Goal: Task Accomplishment & Management: Use online tool/utility

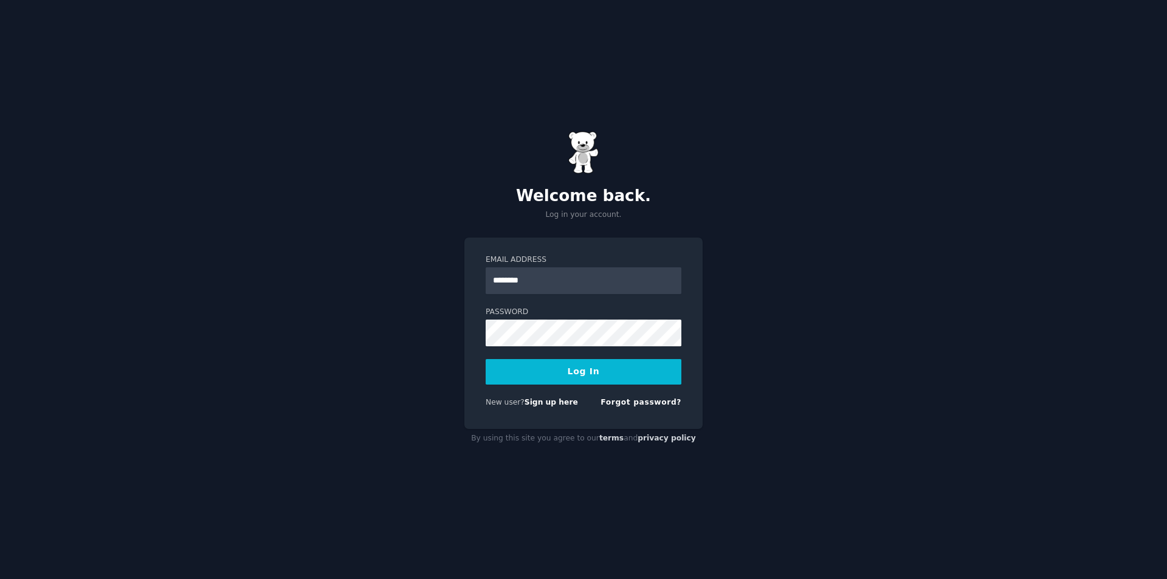
type input "**********"
click at [485, 359] on button "Log In" at bounding box center [583, 372] width 196 height 26
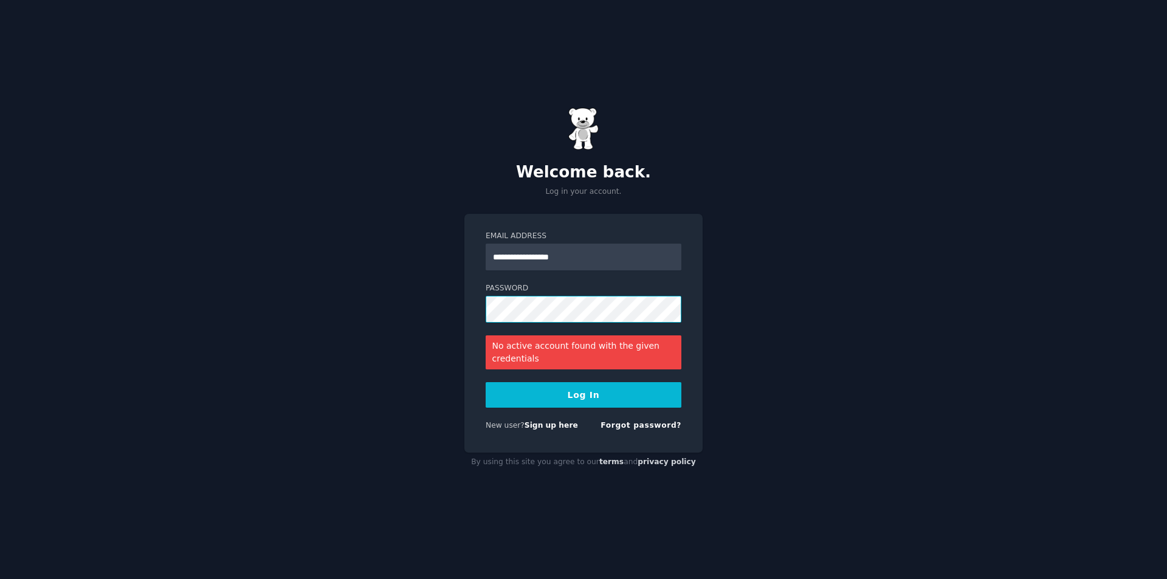
click at [485, 382] on button "Log In" at bounding box center [583, 395] width 196 height 26
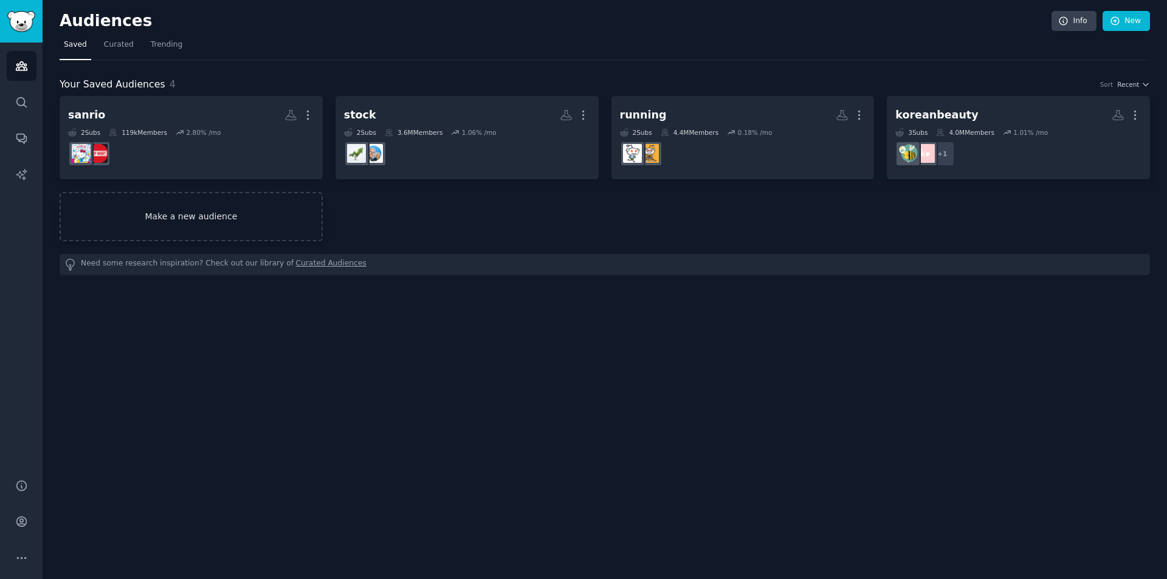
click at [194, 209] on link "Make a new audience" at bounding box center [191, 216] width 263 height 49
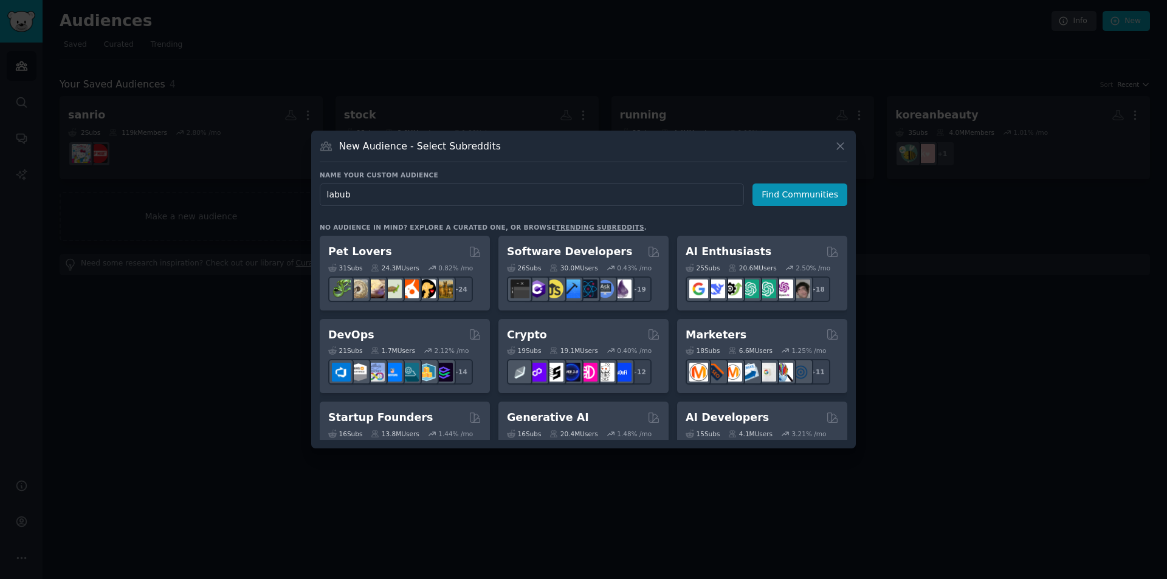
type input "labubu"
click at [804, 195] on button "Find Communities" at bounding box center [799, 194] width 95 height 22
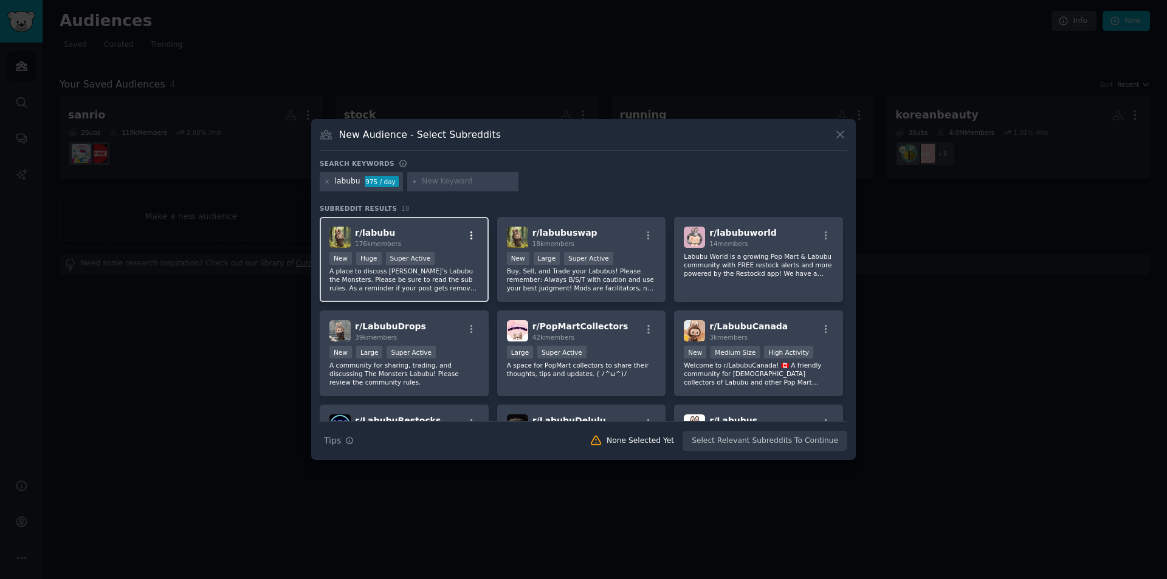
click at [470, 235] on icon "button" at bounding box center [471, 235] width 11 height 11
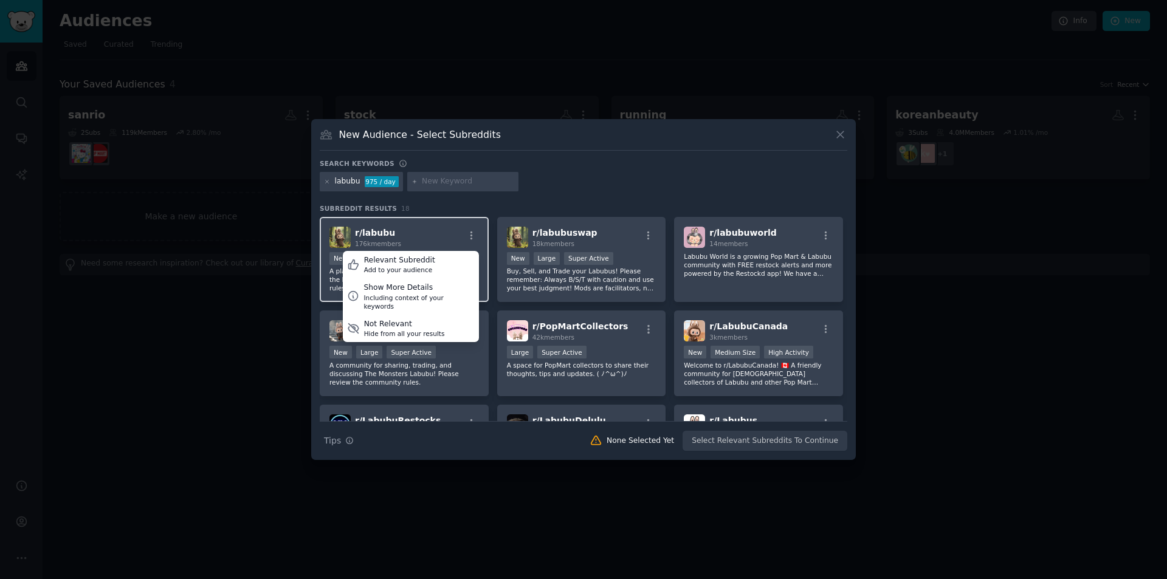
click at [445, 235] on div "r/ labubu 176k members Relevant Subreddit Add to your audience Show More Detail…" at bounding box center [403, 237] width 149 height 21
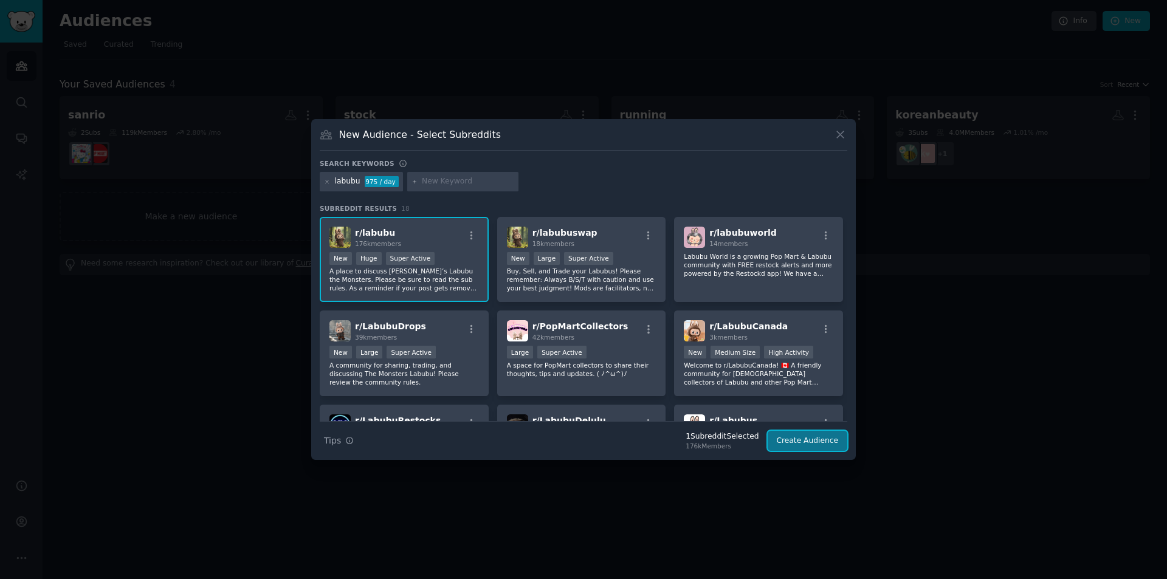
click at [798, 447] on button "Create Audience" at bounding box center [807, 441] width 80 height 21
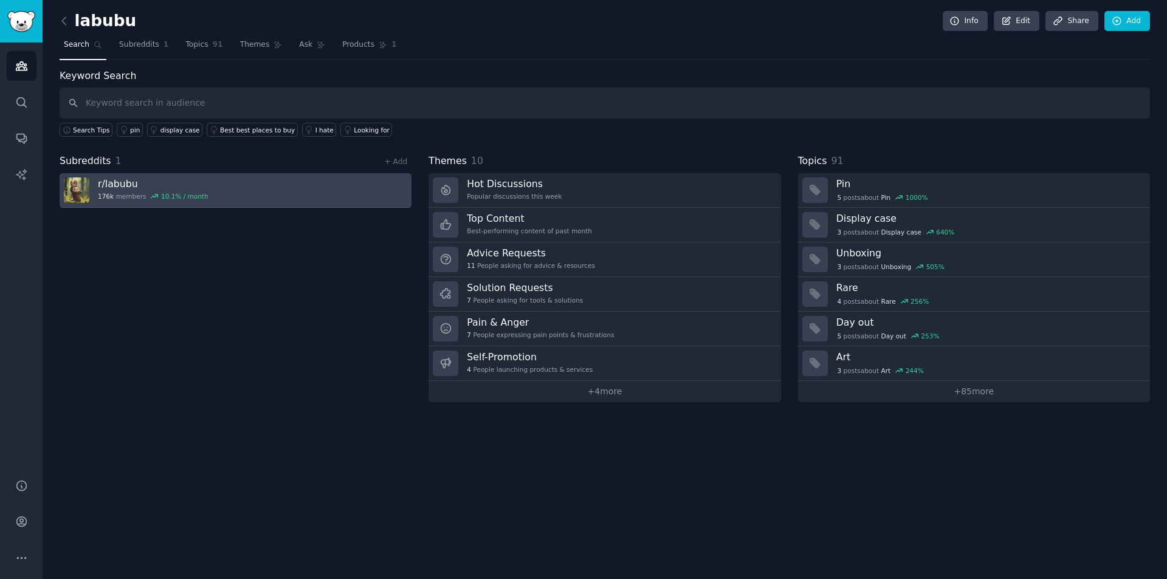
click at [218, 196] on link "r/ labubu 176k members 10.1 % / month" at bounding box center [236, 190] width 352 height 35
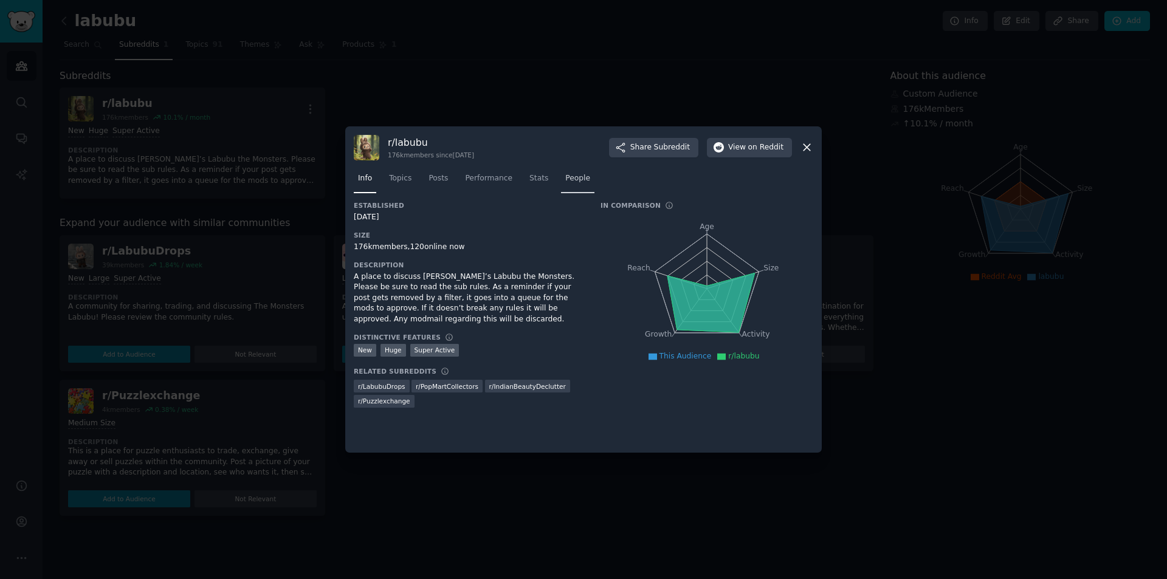
click at [565, 176] on span "People" at bounding box center [577, 178] width 25 height 11
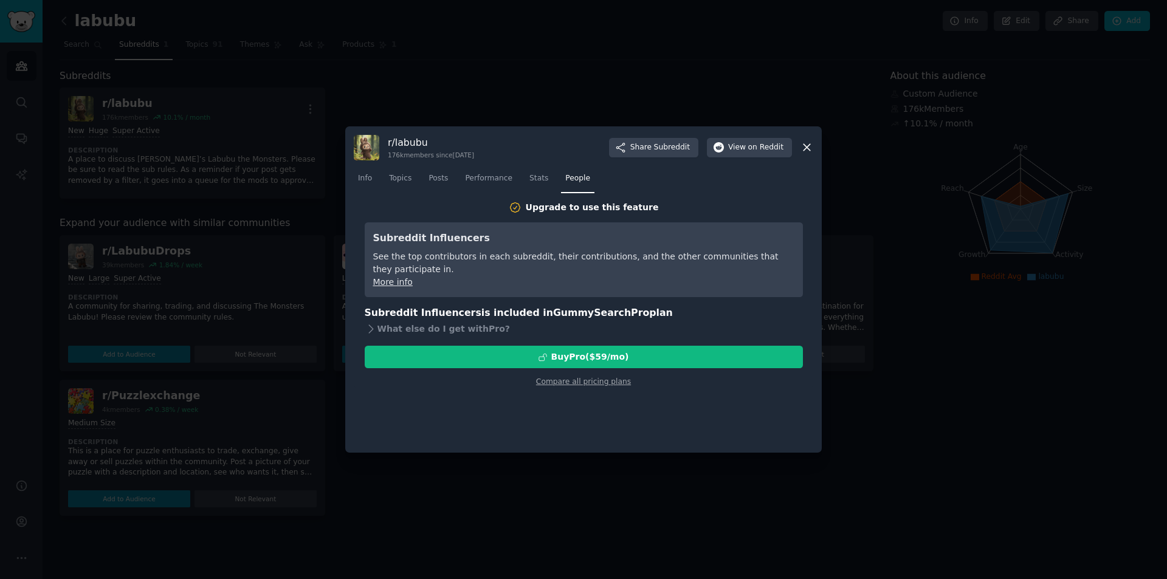
click at [509, 180] on nav "Info Topics Posts Performance Stats People" at bounding box center [583, 181] width 459 height 25
click at [529, 180] on span "Stats" at bounding box center [538, 178] width 19 height 11
click at [477, 183] on span "Performance" at bounding box center [488, 178] width 47 height 11
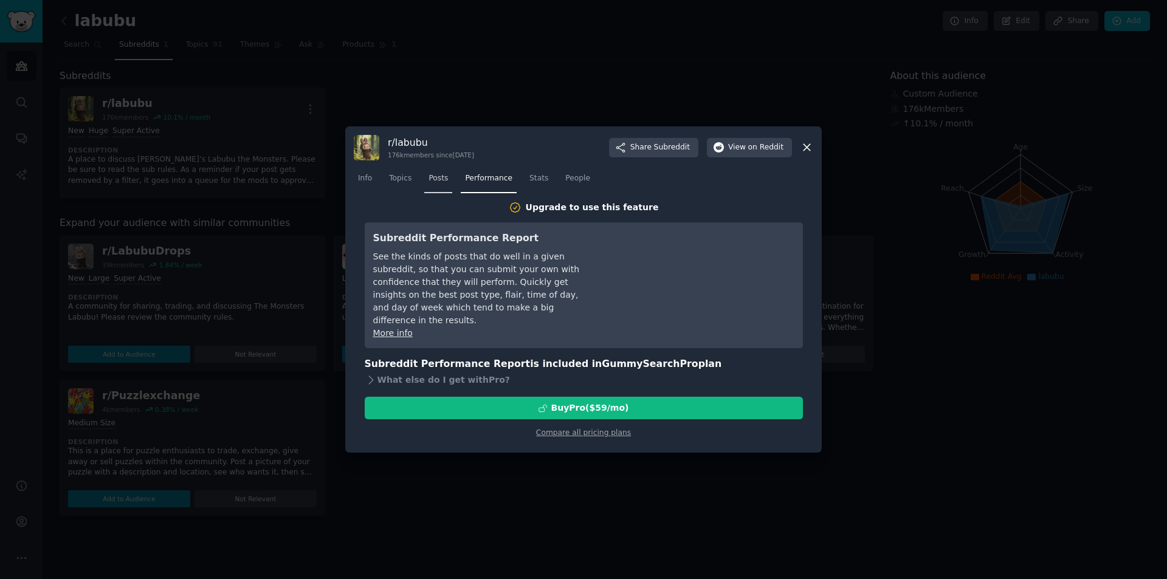
click at [432, 185] on link "Posts" at bounding box center [438, 181] width 28 height 25
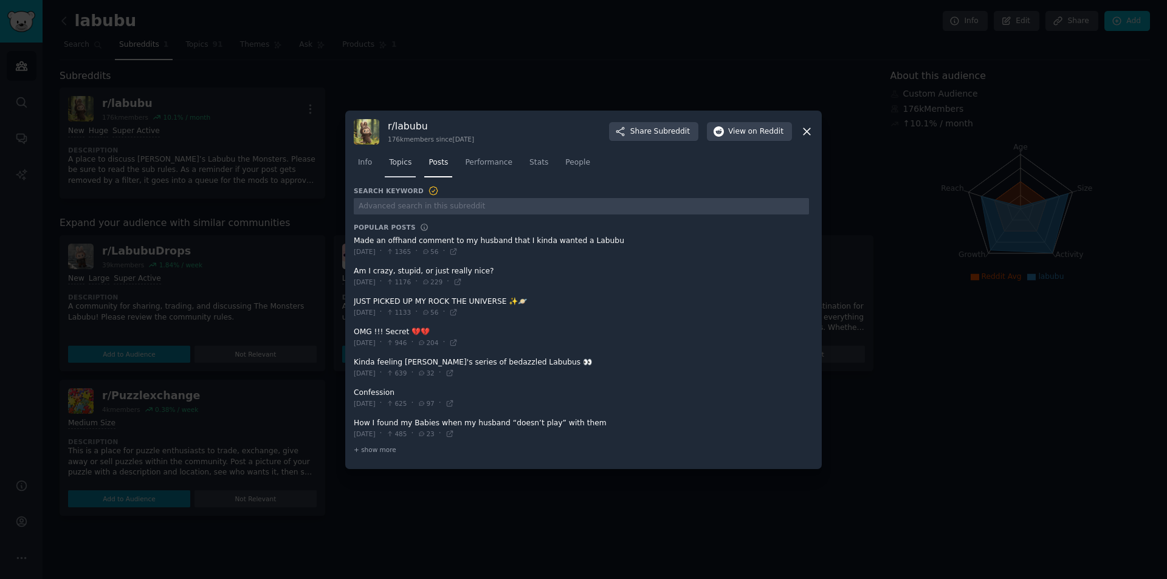
click at [402, 166] on span "Topics" at bounding box center [400, 162] width 22 height 11
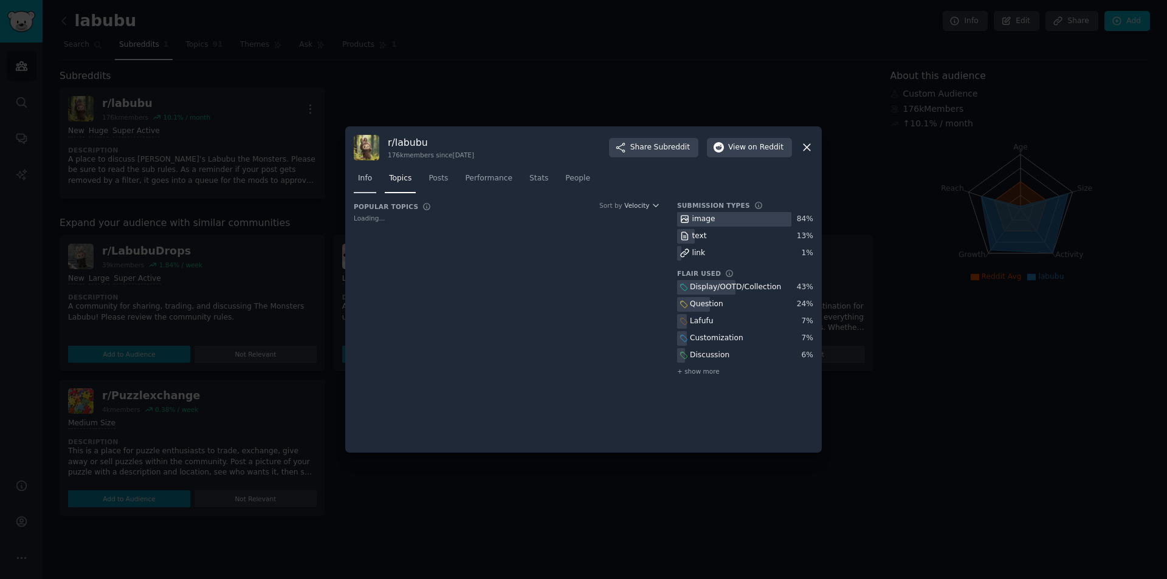
click at [363, 179] on span "Info" at bounding box center [365, 178] width 14 height 11
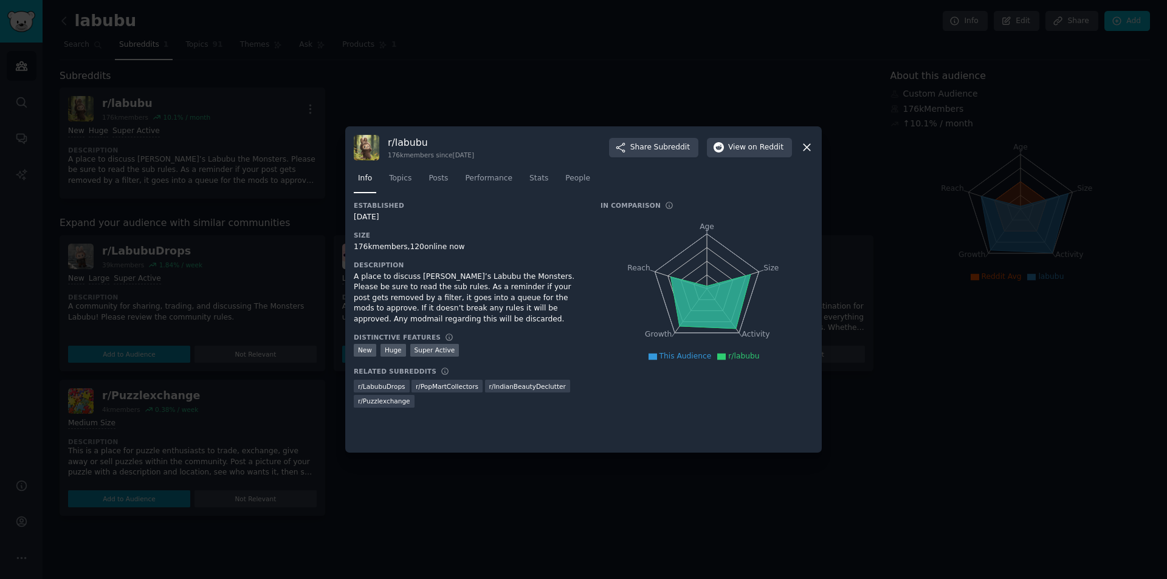
click at [804, 149] on icon at bounding box center [806, 147] width 13 height 13
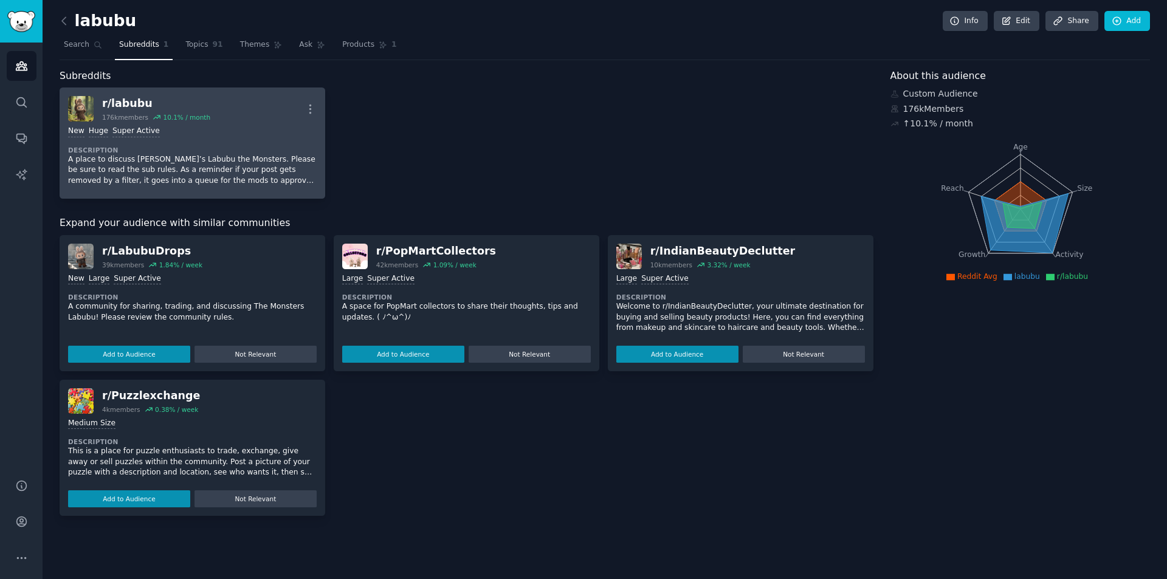
click at [190, 100] on div "r/ labubu" at bounding box center [156, 103] width 108 height 15
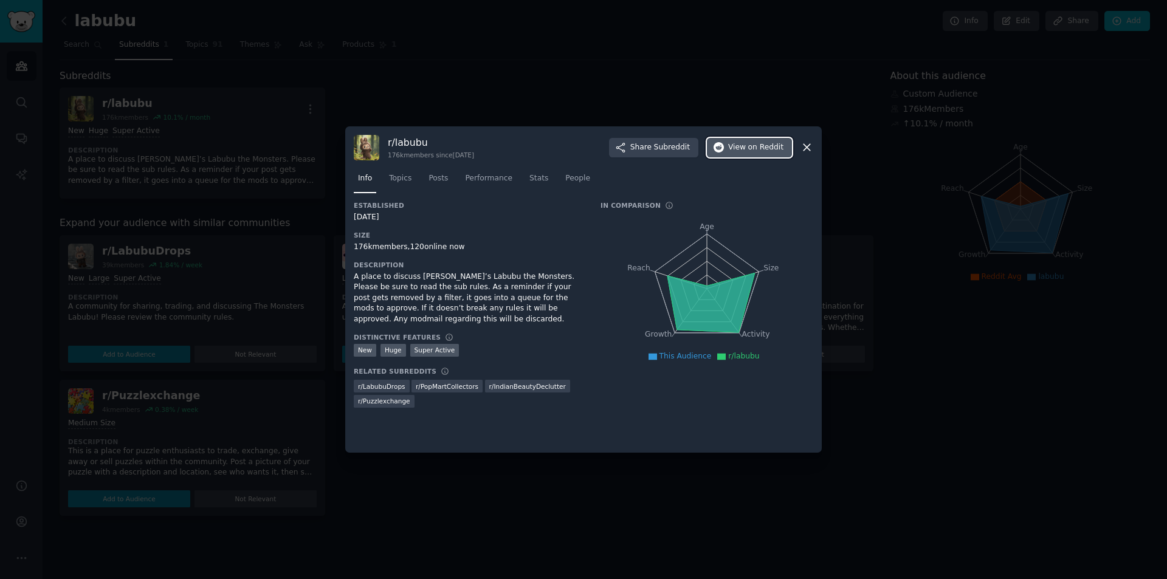
click at [752, 153] on span "on Reddit" at bounding box center [765, 147] width 35 height 11
click at [456, 86] on div at bounding box center [583, 289] width 1167 height 579
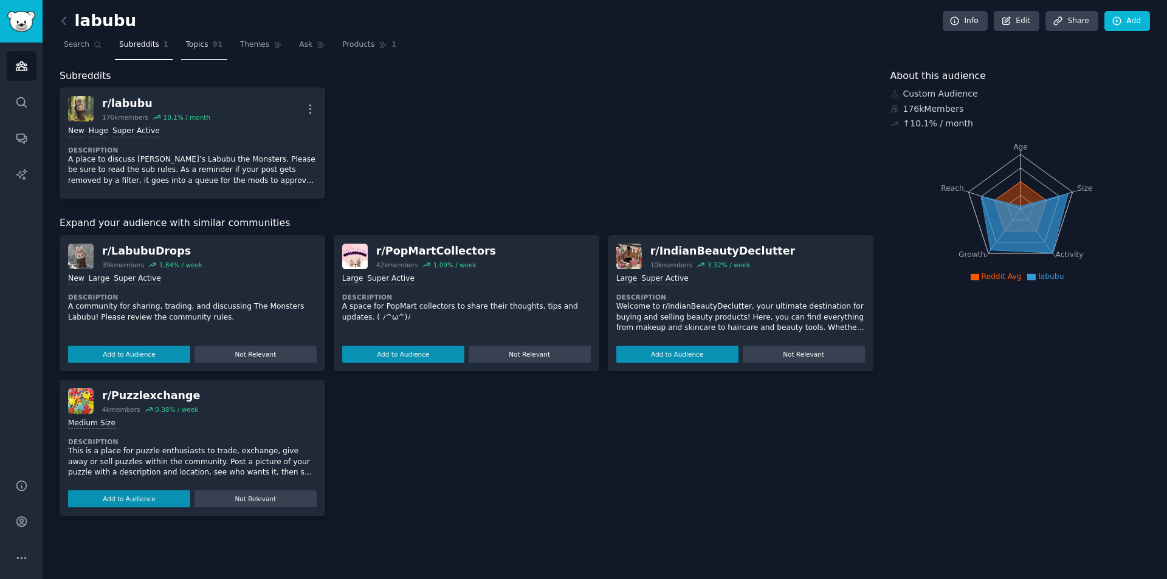
click at [202, 50] on link "Topics 91" at bounding box center [204, 47] width 46 height 25
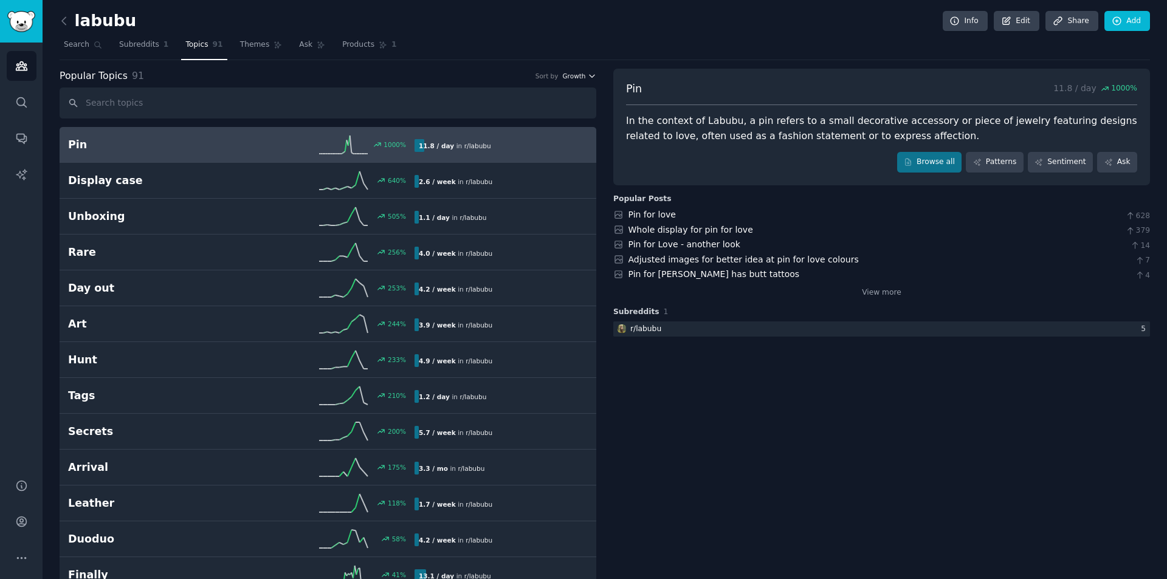
click at [585, 78] on button "Growth" at bounding box center [579, 76] width 34 height 9
click at [521, 117] on p "Velocity" at bounding box center [514, 120] width 29 height 11
